Goal: Navigation & Orientation: Find specific page/section

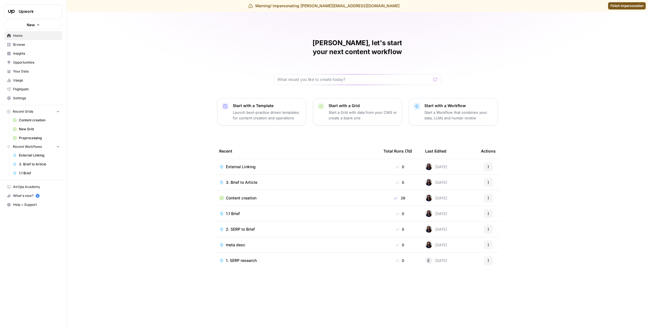
click at [30, 73] on span "Your Data" at bounding box center [36, 71] width 47 height 5
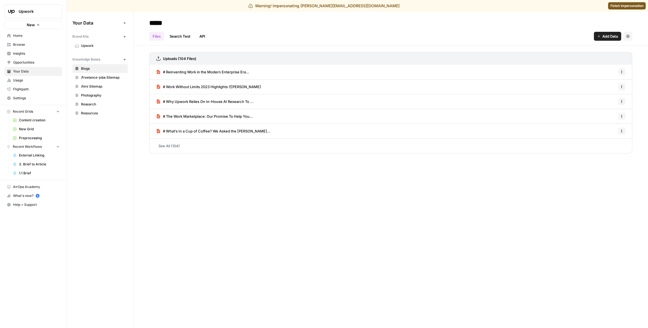
click at [103, 152] on div "Your Data Add Data Brand Kits New Upwork Knowledge Bases New Blogs /freelance-j…" at bounding box center [100, 170] width 67 height 316
click at [177, 189] on div "***** Files Search Test API Add Data Settings Uploads (104 Files) # Reinventing…" at bounding box center [391, 170] width 515 height 316
click at [96, 45] on span "Upwork" at bounding box center [103, 45] width 44 height 5
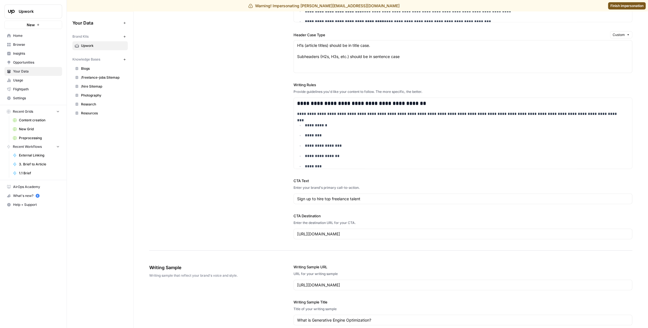
scroll to position [602, 0]
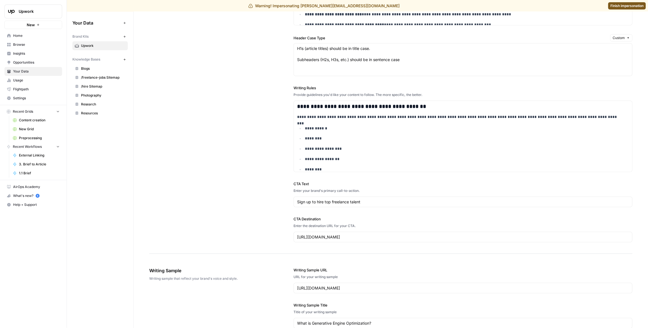
click at [87, 141] on div "Your Data Add Data Brand Kits New Upwork Knowledge Bases New Blogs /freelance-j…" at bounding box center [100, 170] width 67 height 316
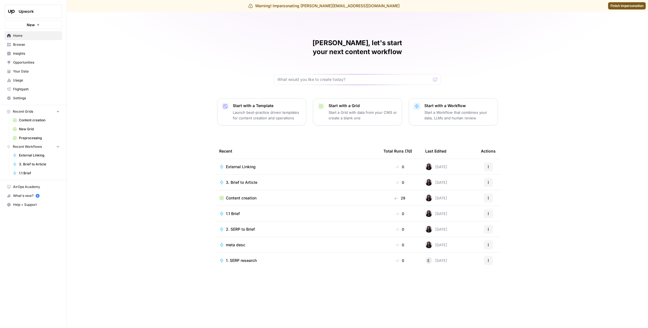
click at [614, 8] on span "Finish impersonation" at bounding box center [627, 5] width 33 height 5
